Goal: Task Accomplishment & Management: Use online tool/utility

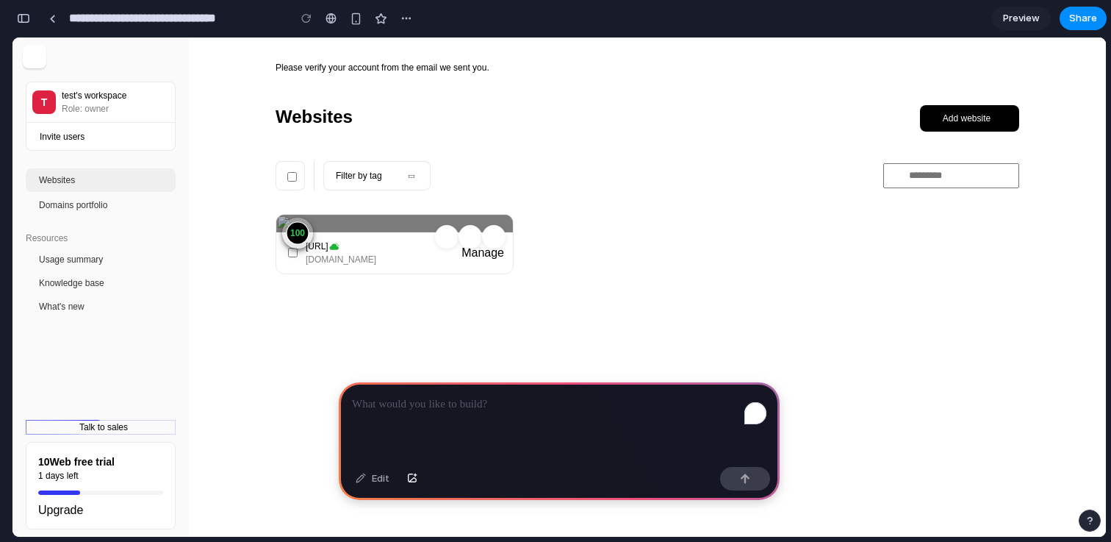
click at [1021, 18] on span "Preview" at bounding box center [1021, 18] width 37 height 15
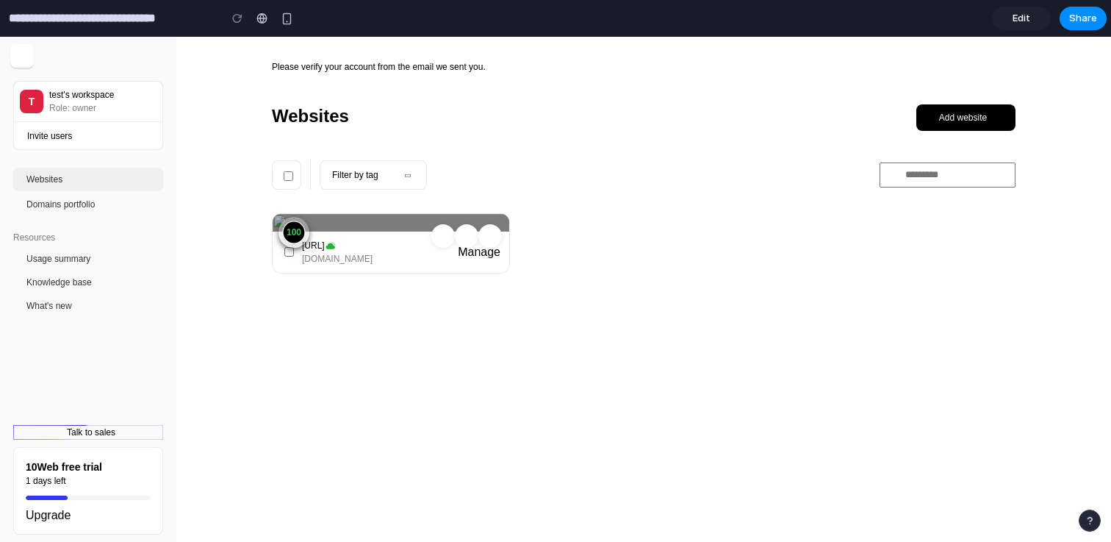
click at [1019, 24] on span "Edit" at bounding box center [1022, 18] width 18 height 15
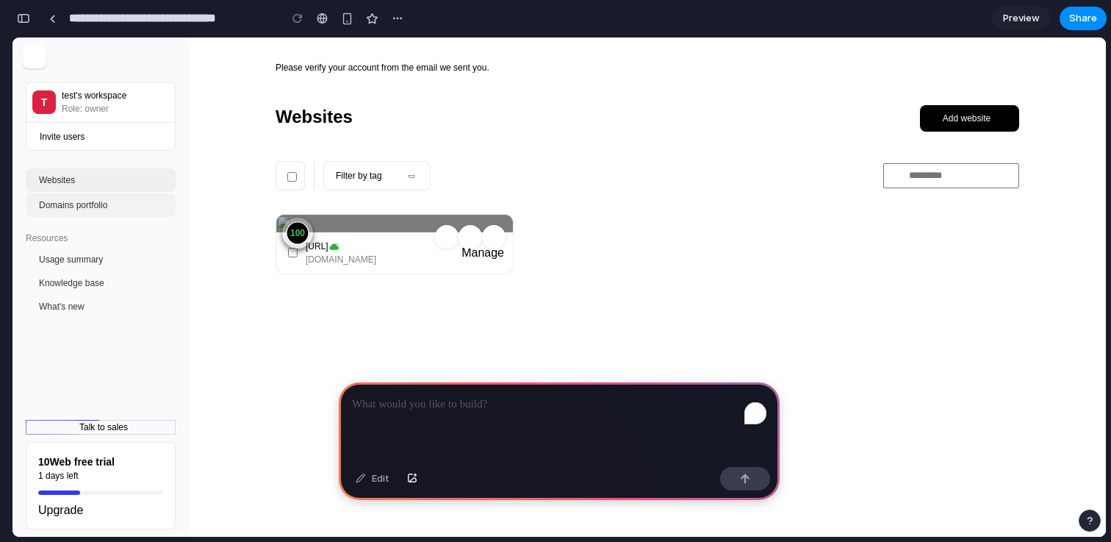
click at [96, 208] on span "Domains portfolio" at bounding box center [73, 204] width 68 height 13
click at [431, 423] on div "To enrich screen reader interactions, please activate Accessibility in Grammarl…" at bounding box center [559, 421] width 441 height 79
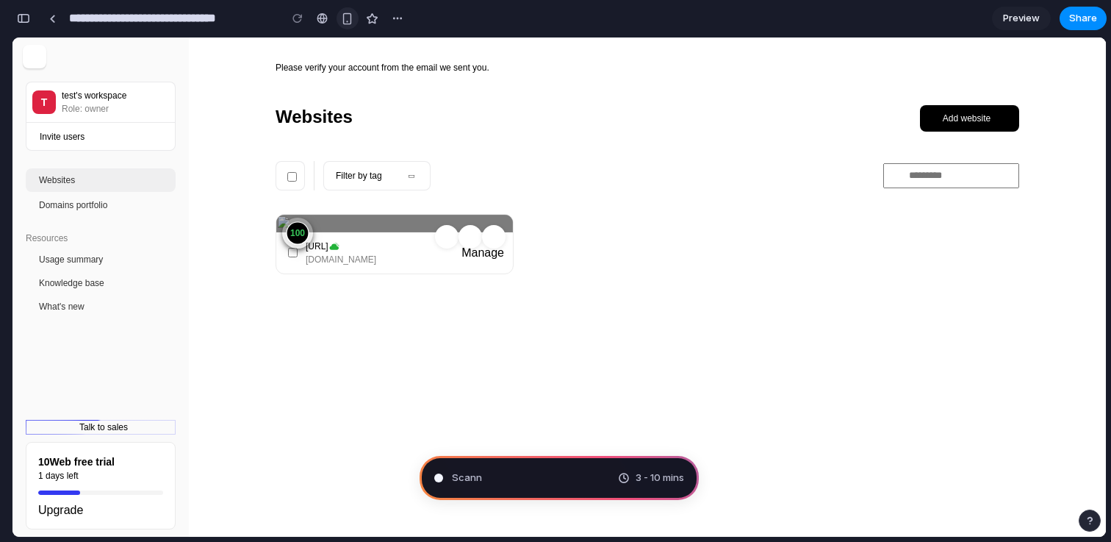
click at [348, 26] on button "button" at bounding box center [348, 18] width 22 height 22
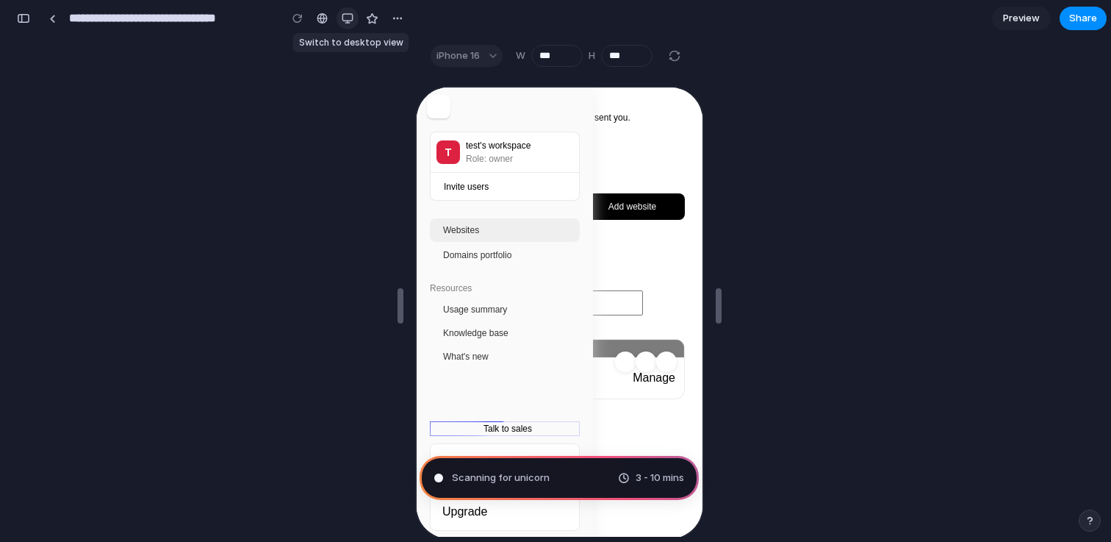
click at [348, 26] on button "button" at bounding box center [348, 18] width 22 height 22
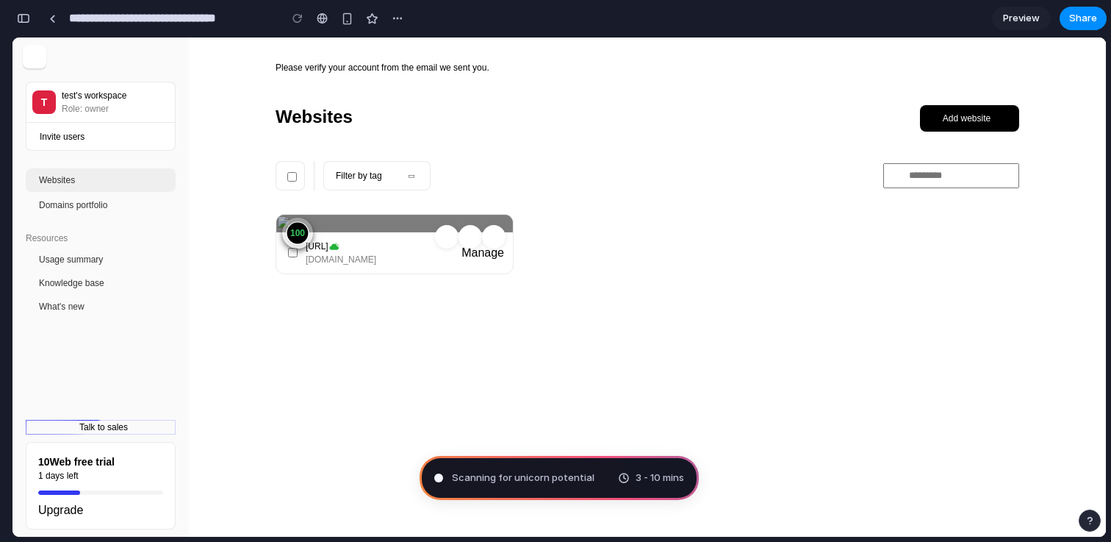
click at [31, 15] on button "button" at bounding box center [24, 19] width 24 height 24
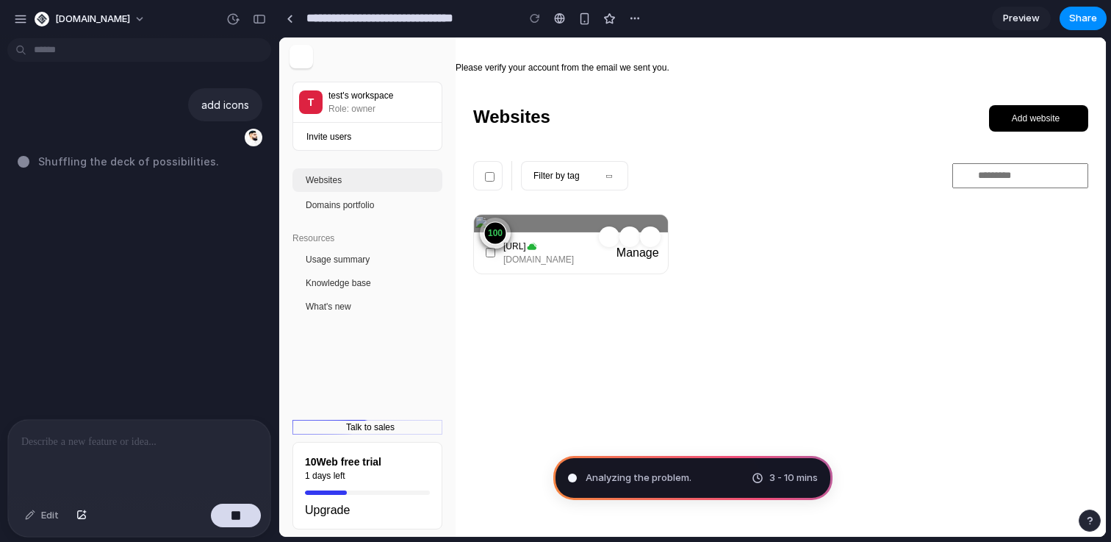
drag, startPoint x: 329, startPoint y: 174, endPoint x: 279, endPoint y: 174, distance: 50.7
type input "**********"
